Goal: Task Accomplishment & Management: Complete application form

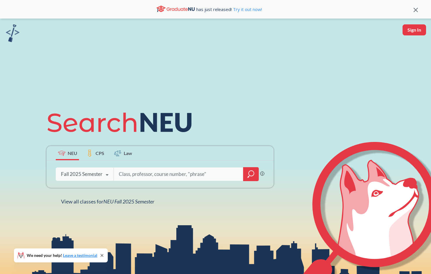
click at [129, 177] on input "search" at bounding box center [178, 174] width 121 height 12
type input "3201"
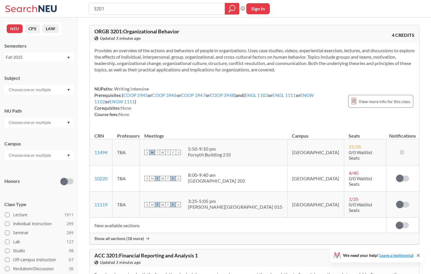
click at [221, 218] on td "New available sections" at bounding box center [238, 225] width 296 height 15
click at [130, 218] on td "New available sections" at bounding box center [238, 225] width 296 height 15
click at [125, 236] on span "Show all sections (18 more)" at bounding box center [118, 238] width 49 height 5
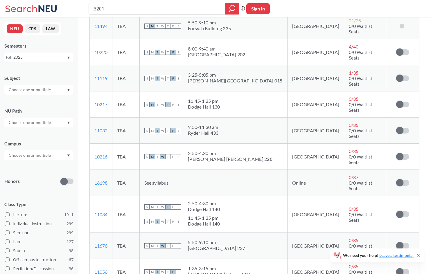
scroll to position [116, 0]
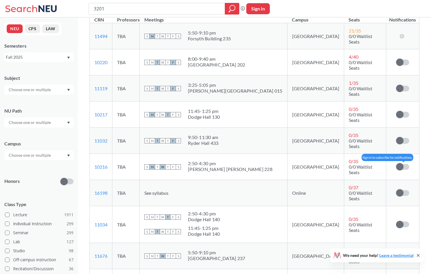
click at [400, 163] on span at bounding box center [399, 166] width 7 height 7
click at [396, 164] on input "checkbox" at bounding box center [396, 164] width 0 height 0
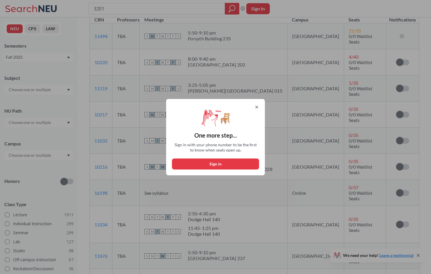
click at [231, 165] on button "Sign in" at bounding box center [215, 163] width 87 height 11
select select "US"
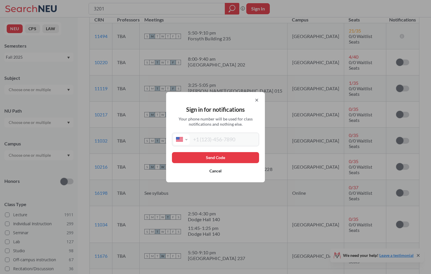
click at [226, 143] on input "tel" at bounding box center [223, 139] width 68 height 11
type input "[PHONE_NUMBER]"
click at [227, 159] on button "Send Code" at bounding box center [215, 157] width 87 height 11
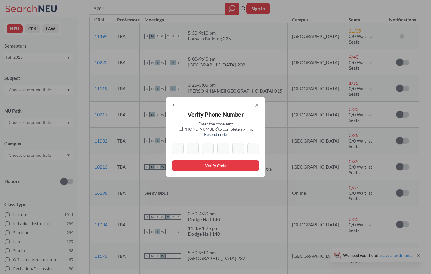
type input "3"
type input "0"
type input "5"
type input "3"
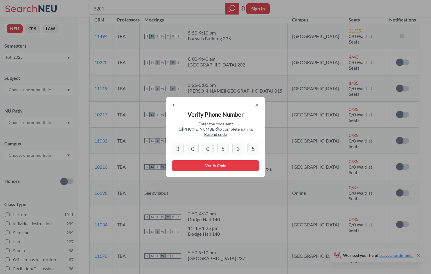
type input "5"
click at [223, 160] on button "Verify Code" at bounding box center [215, 165] width 87 height 11
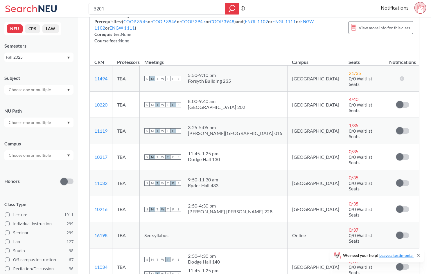
scroll to position [87, 0]
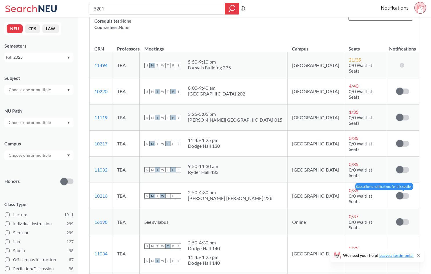
click at [398, 192] on span at bounding box center [399, 195] width 7 height 7
click at [396, 193] on input "checkbox" at bounding box center [396, 193] width 0 height 0
click at [399, 8] on link "Notifications" at bounding box center [394, 8] width 28 height 6
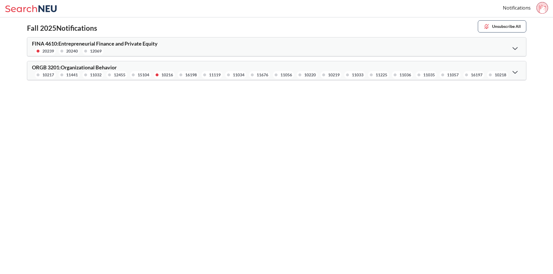
click at [139, 67] on div "ORGB 3201 : Organizational Behavior 10217 11441 11032 12455 15104 10216 16198 1…" at bounding box center [154, 72] width 245 height 14
click at [430, 70] on div at bounding box center [515, 72] width 12 height 12
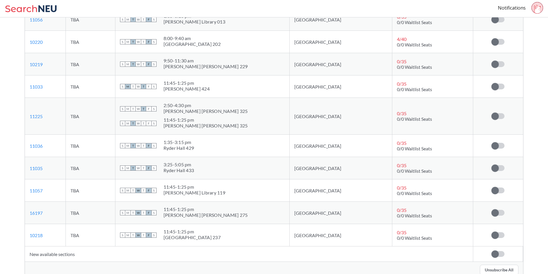
scroll to position [336, 0]
